Goal: Task Accomplishment & Management: Use online tool/utility

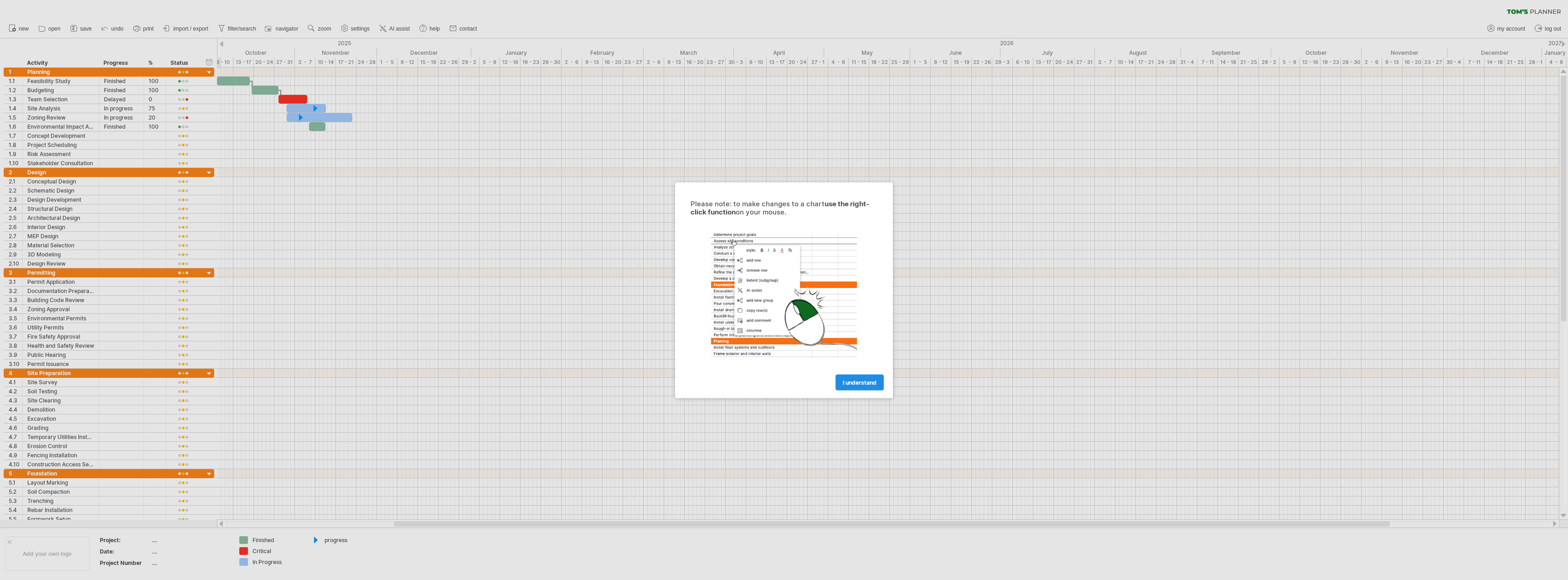
click at [853, 381] on span "I understand" at bounding box center [859, 382] width 34 height 7
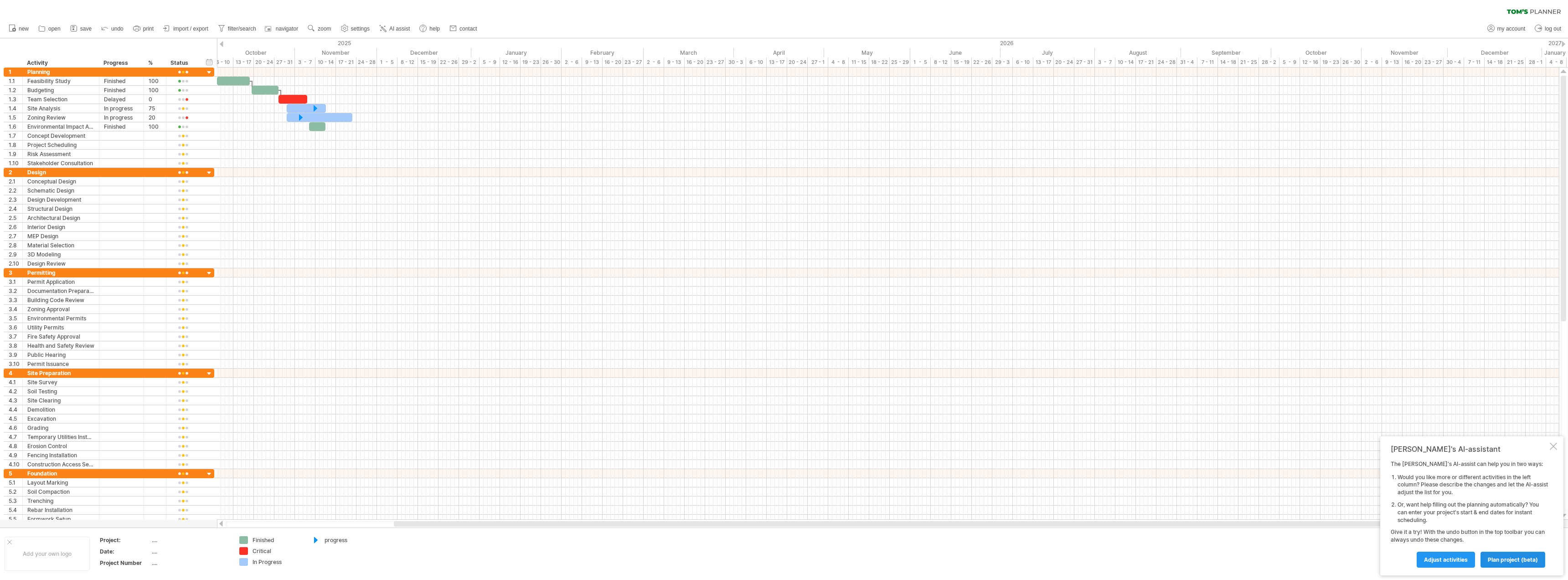
click at [1498, 557] on span "plan project (beta)" at bounding box center [1513, 559] width 50 height 7
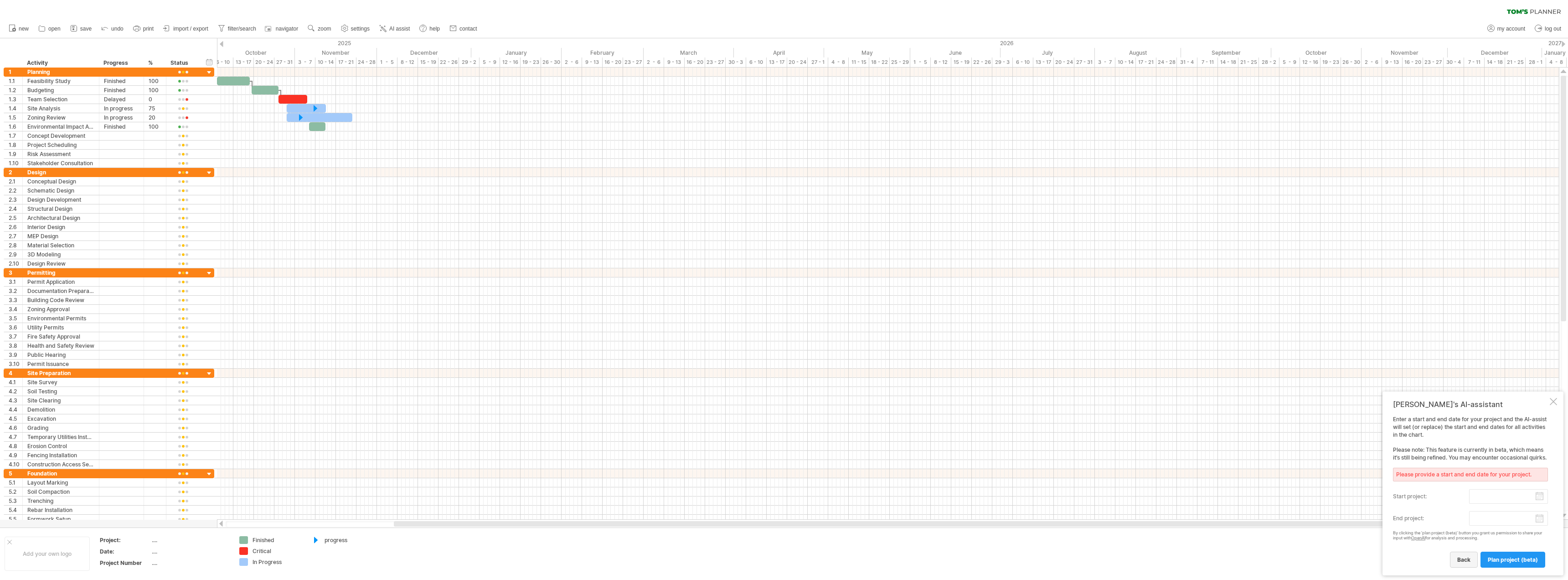
click at [1469, 561] on span "back" at bounding box center [1464, 559] width 13 height 7
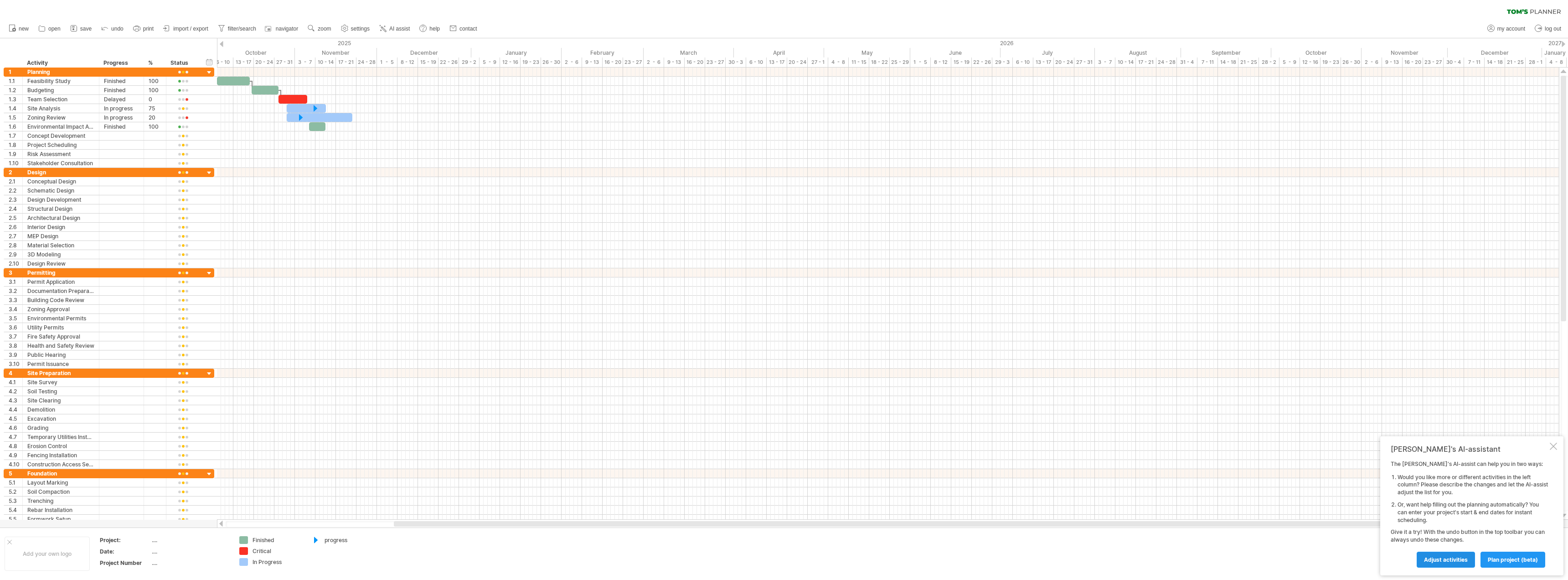
click at [1452, 559] on span "Adjust activities" at bounding box center [1446, 559] width 44 height 7
click at [1476, 559] on span "back" at bounding box center [1471, 559] width 13 height 7
click at [1552, 438] on div "Tom's AI-assistant The Tom's AI-assist can help you in two ways: Would you like…" at bounding box center [1471, 505] width 183 height 139
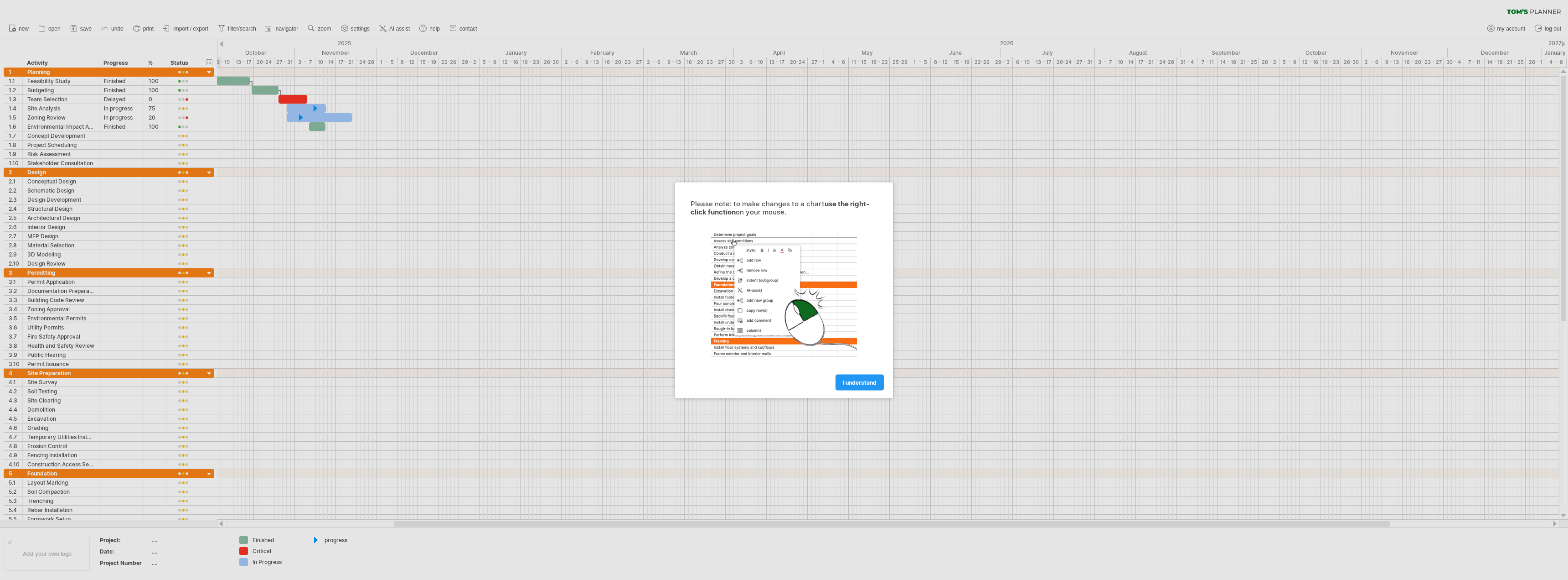
click at [45, 80] on div at bounding box center [784, 290] width 1568 height 580
click at [50, 79] on div at bounding box center [784, 290] width 1568 height 580
click at [53, 81] on div at bounding box center [784, 290] width 1568 height 580
click at [50, 95] on div at bounding box center [784, 290] width 1568 height 580
drag, startPoint x: 50, startPoint y: 95, endPoint x: 47, endPoint y: 69, distance: 26.2
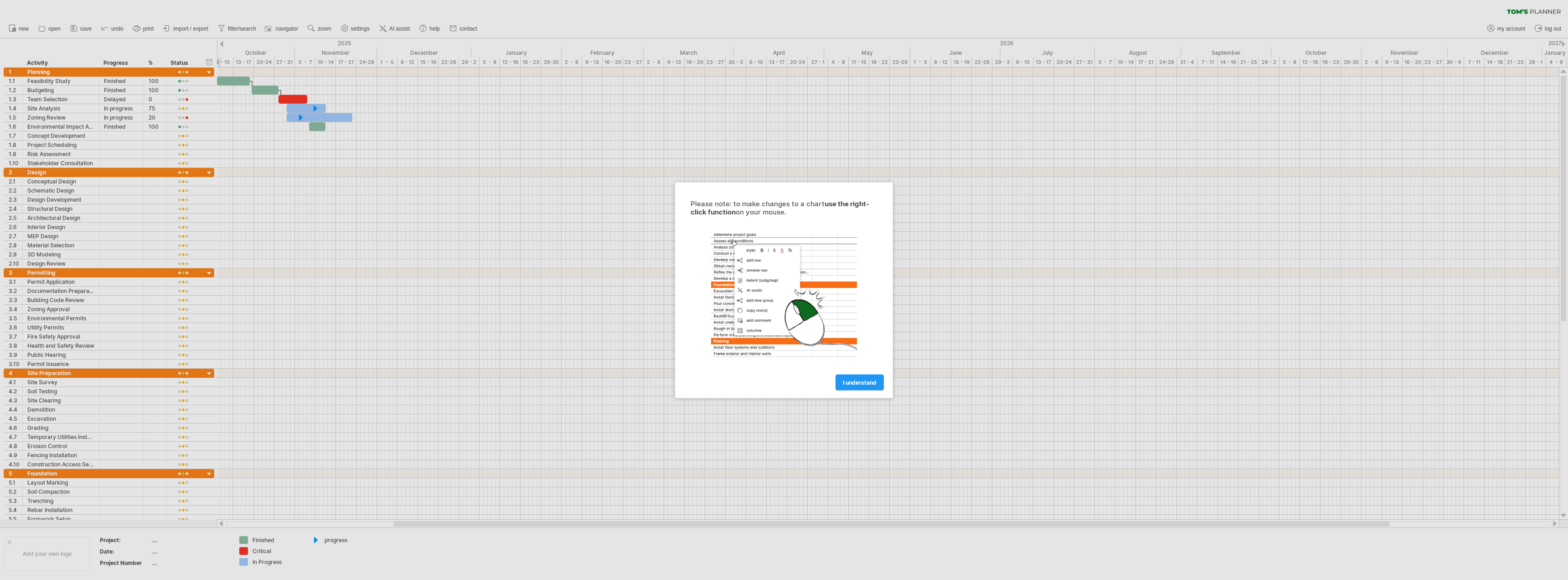
click at [50, 95] on div at bounding box center [784, 290] width 1568 height 580
